Goal: Task Accomplishment & Management: Use online tool/utility

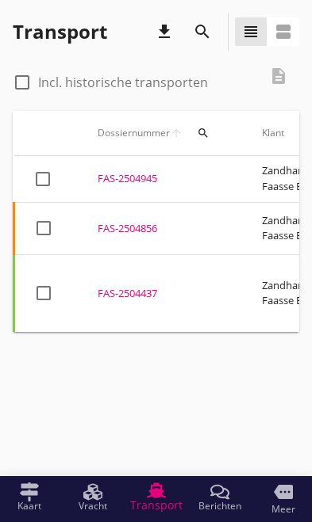
click at [125, 221] on div "FAS-2504856" at bounding box center [161, 229] width 126 height 16
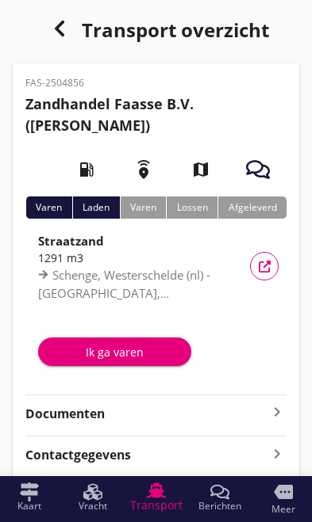
click at [107, 347] on div "Ik ga varen" at bounding box center [115, 352] width 128 height 17
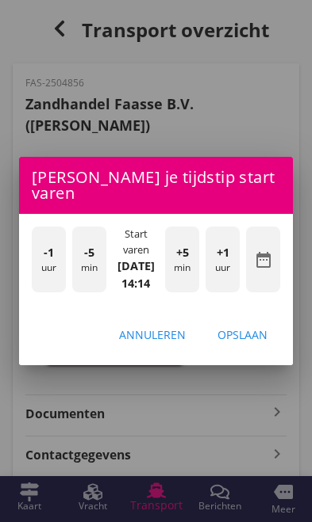
click at [44, 253] on div "-1 uur" at bounding box center [49, 259] width 34 height 65
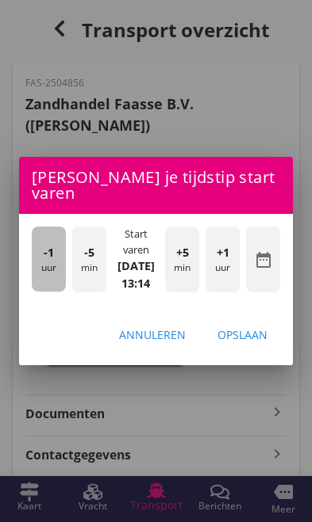
click at [48, 251] on span "-1" at bounding box center [49, 252] width 10 height 17
click at [38, 248] on div "-1 uur" at bounding box center [49, 259] width 34 height 65
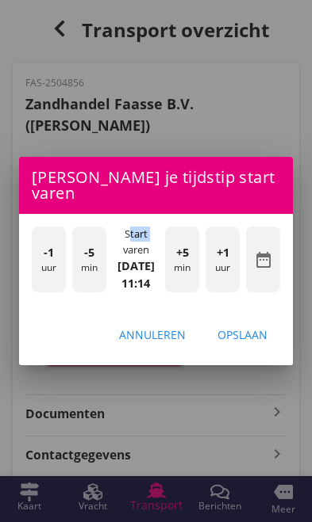
click at [253, 335] on div "Opslaan" at bounding box center [242, 335] width 50 height 17
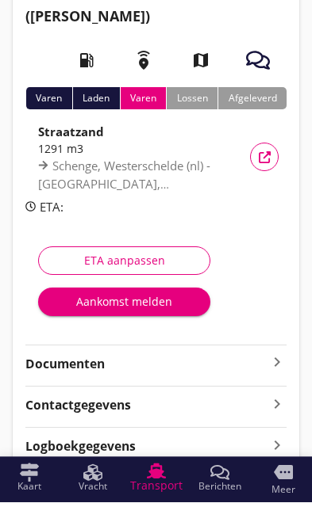
scroll to position [90, 0]
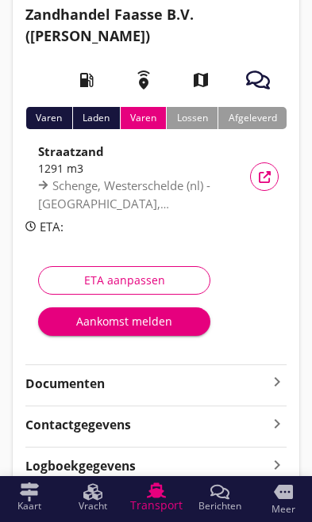
click at [273, 381] on icon "keyboard_arrow_right" at bounding box center [276, 382] width 19 height 19
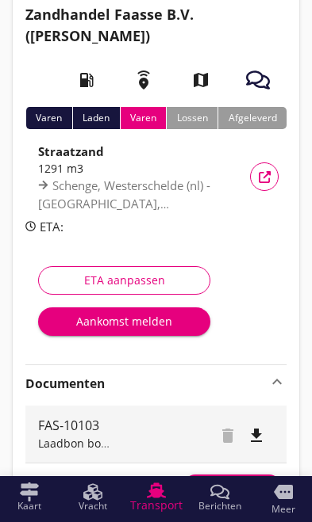
click at [247, 483] on div "Voeg bestand toe" at bounding box center [231, 486] width 83 height 16
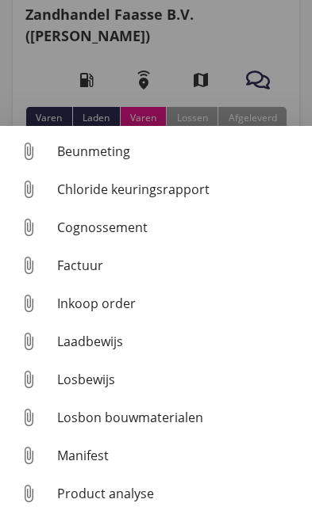
click at [94, 427] on div "Losbon bouwmaterialen" at bounding box center [178, 417] width 242 height 19
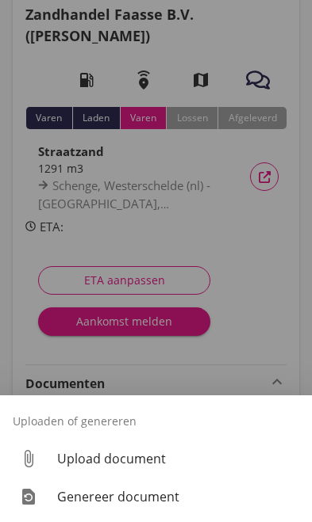
click at [135, 507] on div "Genereer document" at bounding box center [178, 497] width 242 height 19
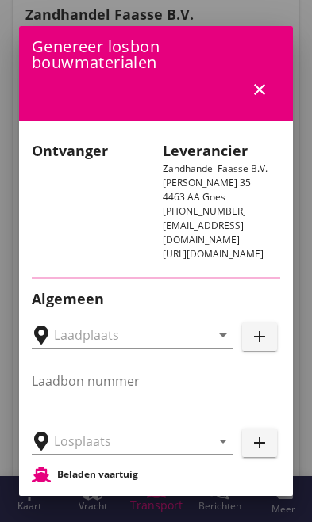
type input "FAS-10103"
type input "Middelplaathaven, Scharendijke"
type input "Straatzand (6120)"
type input "1291"
checkbox input "true"
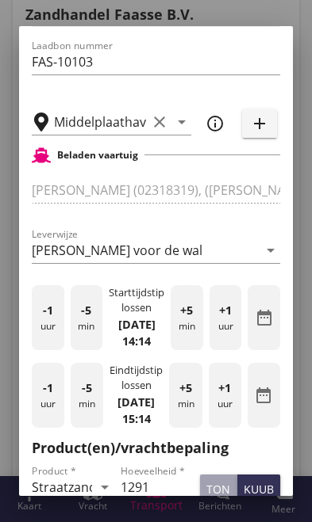
scroll to position [381, 0]
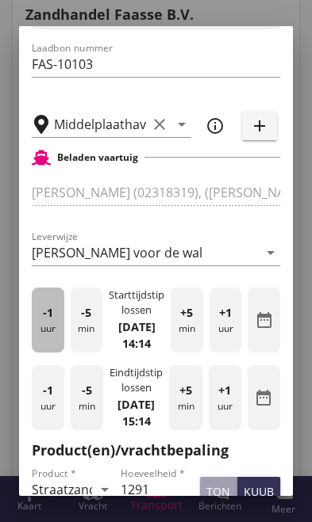
click at [51, 319] on div "-1 uur" at bounding box center [48, 320] width 33 height 65
click at [43, 313] on span "-1" at bounding box center [48, 312] width 10 height 17
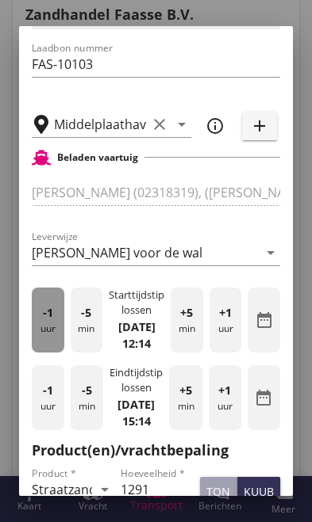
click at [46, 314] on span "-1" at bounding box center [48, 312] width 10 height 17
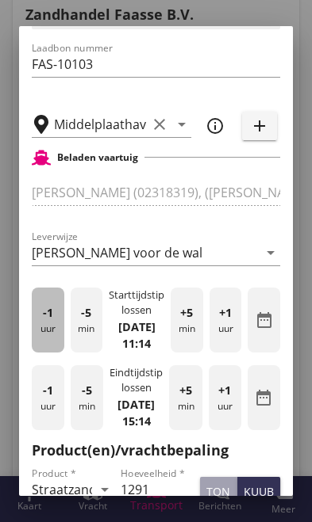
click at [48, 310] on span "-1" at bounding box center [48, 312] width 10 height 17
click at [49, 304] on span "-1" at bounding box center [48, 312] width 10 height 17
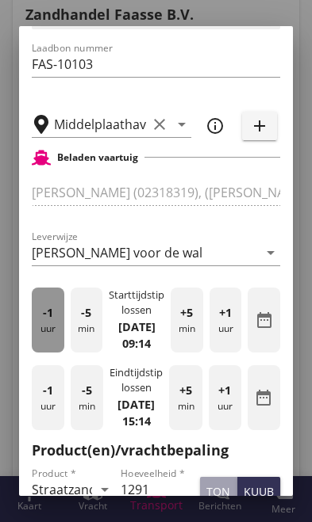
click at [51, 304] on span "-1" at bounding box center [48, 312] width 10 height 17
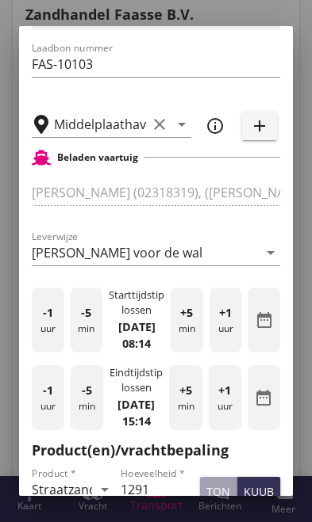
click at [49, 304] on span "-1" at bounding box center [48, 312] width 10 height 17
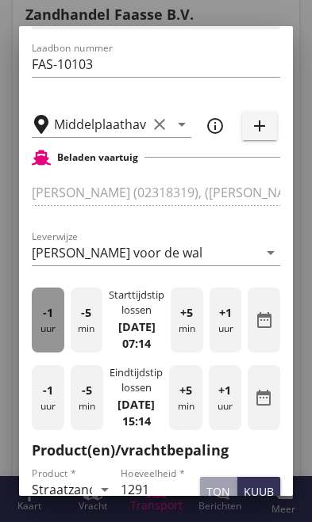
click at [40, 305] on div "-1 uur" at bounding box center [48, 320] width 33 height 65
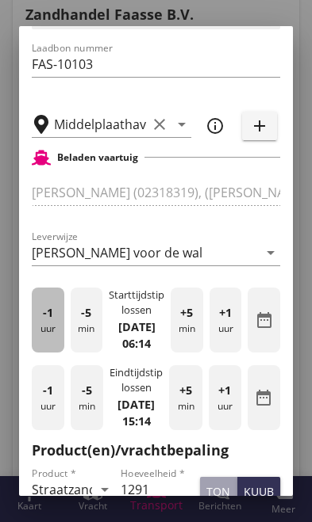
click at [45, 307] on span "-1" at bounding box center [48, 312] width 10 height 17
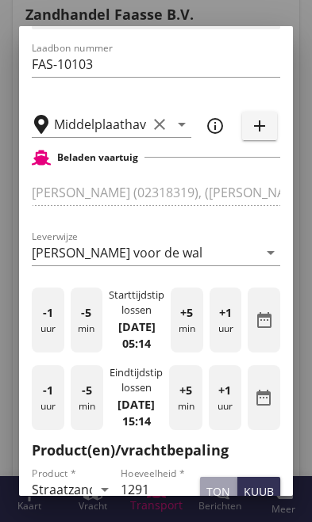
click at [228, 335] on div "+1 uur" at bounding box center [225, 320] width 33 height 65
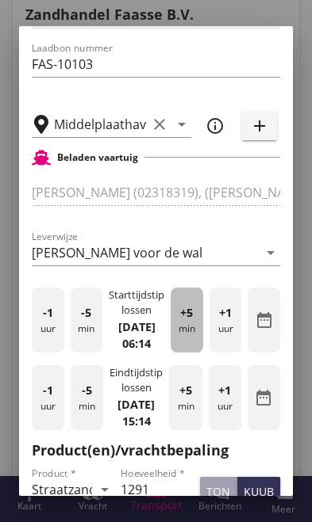
click at [193, 326] on div "+5 min" at bounding box center [186, 320] width 33 height 65
click at [186, 319] on div "+5 min" at bounding box center [186, 320] width 33 height 65
click at [188, 319] on div "+5 min" at bounding box center [186, 320] width 33 height 65
click at [189, 316] on span "+5" at bounding box center [186, 312] width 13 height 17
click at [186, 308] on span "+5" at bounding box center [186, 312] width 13 height 17
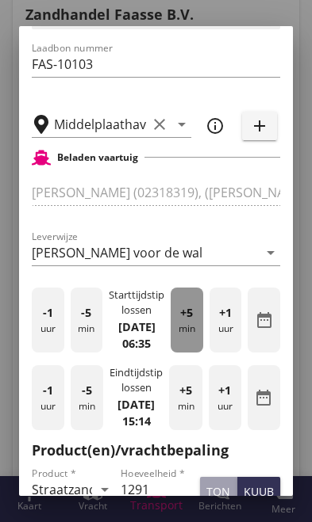
click at [189, 308] on span "+5" at bounding box center [186, 312] width 13 height 17
click at [184, 309] on span "+5" at bounding box center [186, 312] width 13 height 17
click at [190, 316] on span "+5" at bounding box center [186, 312] width 13 height 17
click at [193, 319] on div "+5 min" at bounding box center [186, 320] width 33 height 65
click at [192, 316] on span "+5" at bounding box center [186, 312] width 13 height 17
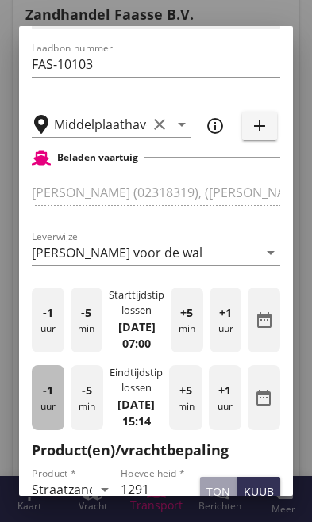
click at [47, 411] on div "-1 uur" at bounding box center [48, 397] width 33 height 65
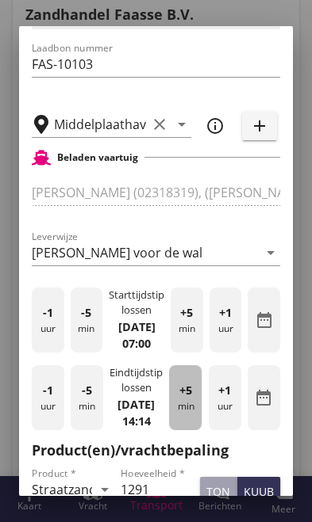
click at [187, 400] on span "+5" at bounding box center [185, 390] width 13 height 17
click at [189, 400] on span "+5" at bounding box center [185, 390] width 13 height 17
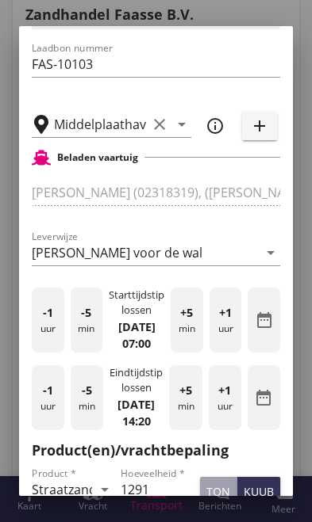
click at [191, 400] on span "+5" at bounding box center [185, 390] width 13 height 17
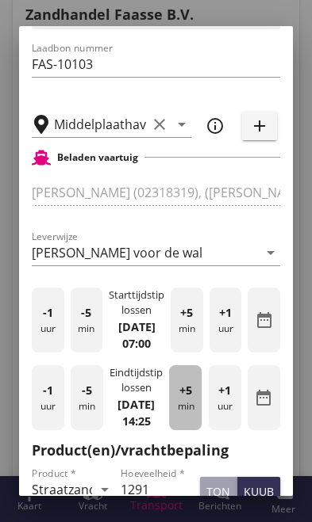
click at [185, 412] on div "+5 min" at bounding box center [185, 397] width 33 height 65
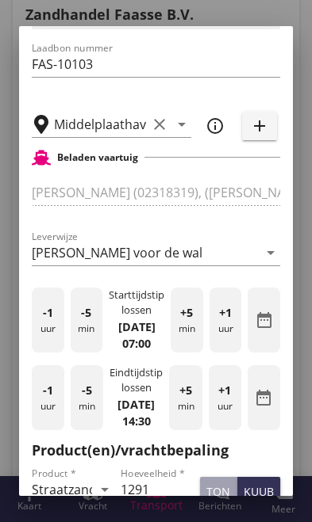
click at [174, 503] on input "1291" at bounding box center [157, 489] width 73 height 25
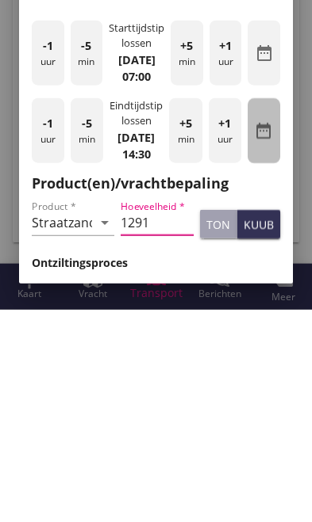
scroll to position [437, 0]
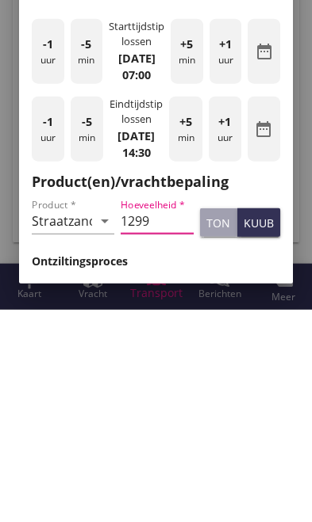
type input "1299"
click at [273, 427] on div "kuub" at bounding box center [258, 435] width 30 height 17
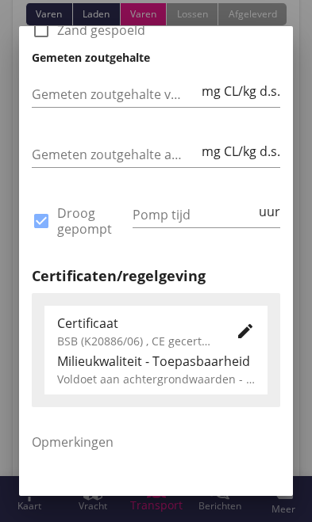
scroll to position [921, 0]
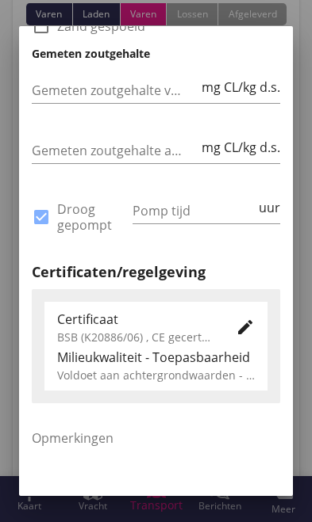
click at [186, 219] on input "Pomp tijd" at bounding box center [193, 210] width 123 height 25
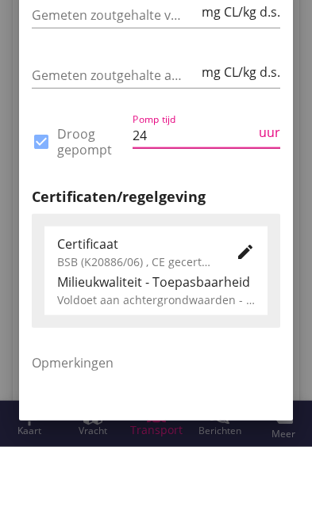
type input "2"
type input "18"
click at [256, 195] on div "Pomp tijd 18 uur" at bounding box center [206, 218] width 154 height 73
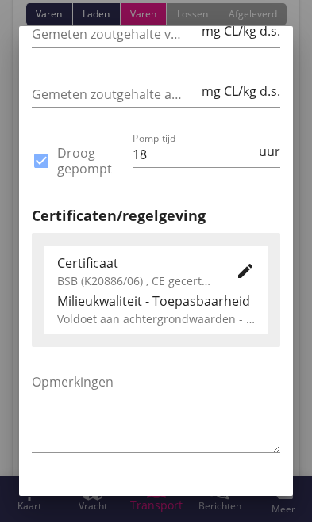
scroll to position [977, 0]
click at [256, 518] on div "Genereer" at bounding box center [239, 509] width 56 height 17
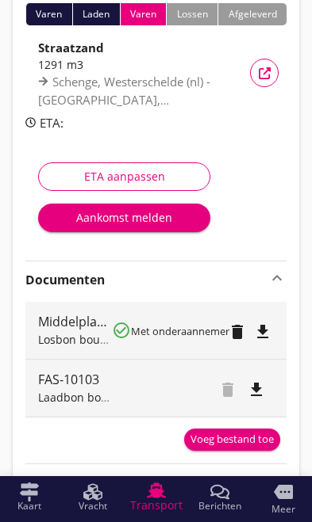
click at [246, 438] on div "Voeg bestand toe" at bounding box center [231, 440] width 83 height 16
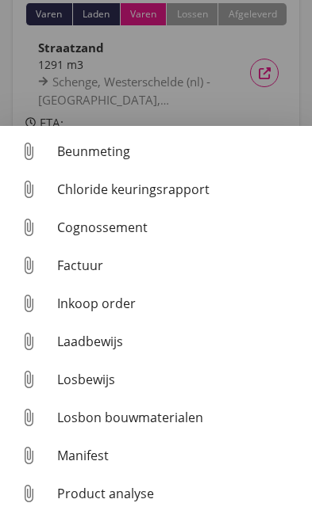
click at [78, 417] on div "Losbon bouwmaterialen" at bounding box center [178, 417] width 242 height 19
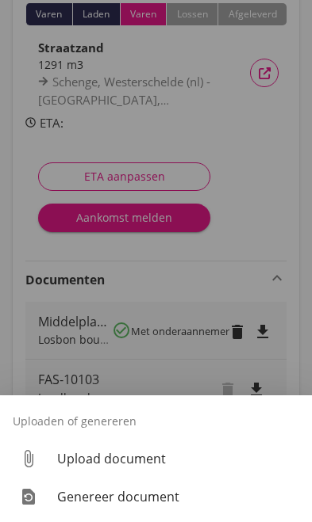
click at [80, 465] on div "Upload document" at bounding box center [178, 458] width 242 height 19
